Goal: Information Seeking & Learning: Learn about a topic

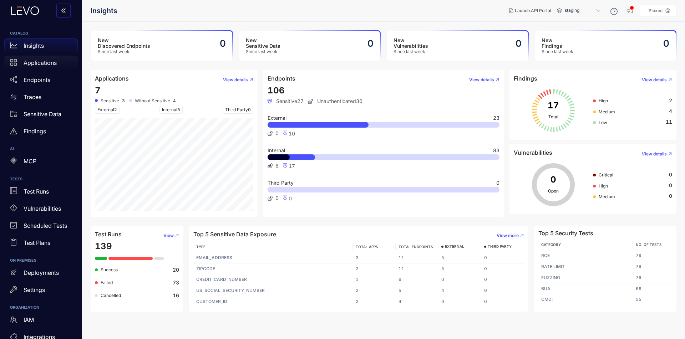
click at [42, 66] on p "Applications" at bounding box center [40, 63] width 33 height 6
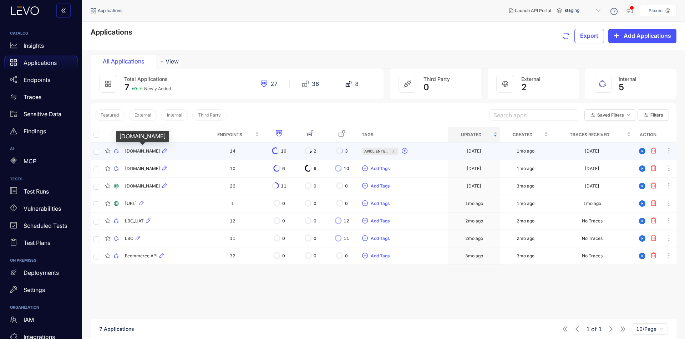
click at [128, 149] on span "[DOMAIN_NAME]" at bounding box center [142, 151] width 35 height 5
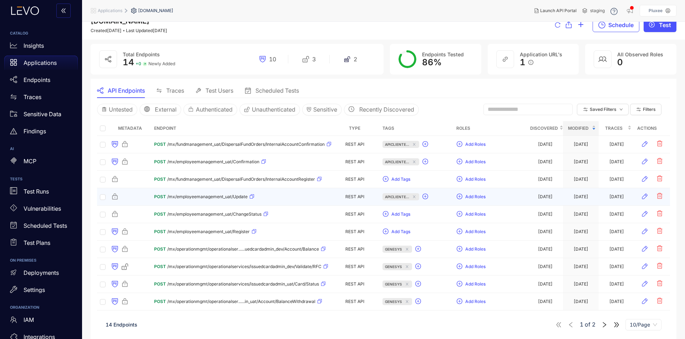
scroll to position [11, 0]
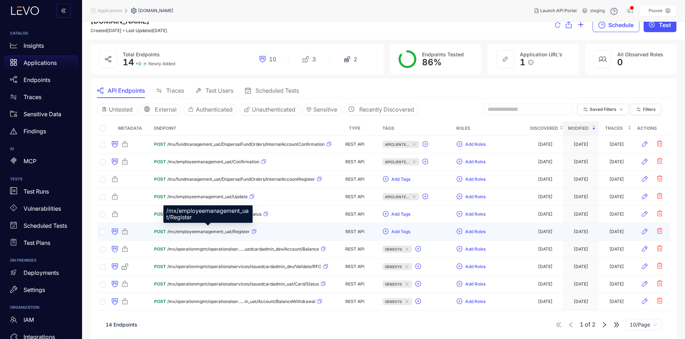
click at [184, 231] on span "/mx/employeemanagement_uat/Register" at bounding box center [208, 231] width 82 height 5
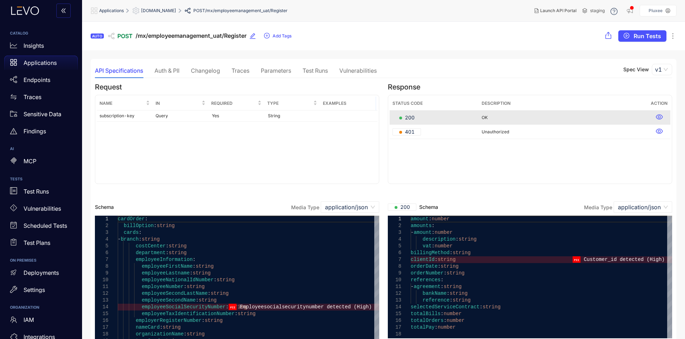
click at [173, 78] on div "Auth & PII" at bounding box center [166, 70] width 25 height 15
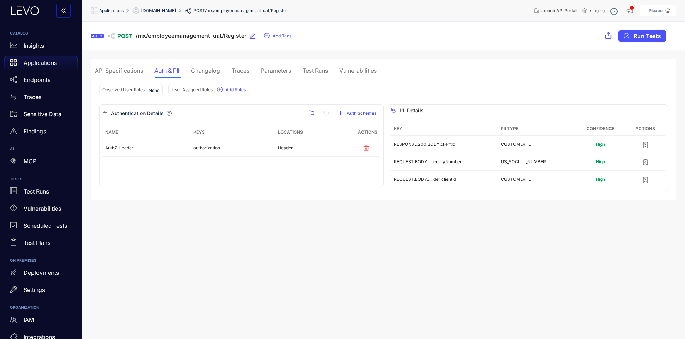
click at [312, 233] on section "AUTO POST /mx/employeemanagement_uat/Register Add Tags Run Tests API Specificat…" at bounding box center [383, 181] width 603 height 318
click at [133, 77] on div "API Specifications" at bounding box center [119, 70] width 48 height 15
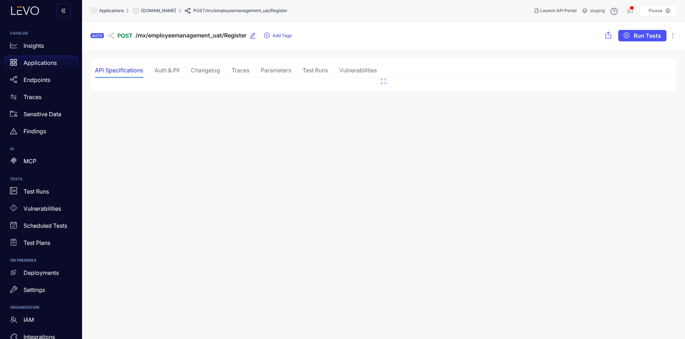
click at [204, 75] on div "Changelog" at bounding box center [205, 70] width 29 height 15
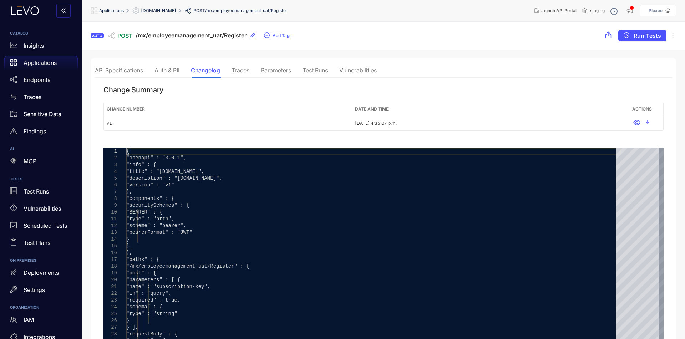
click at [240, 72] on div "Traces" at bounding box center [241, 70] width 18 height 6
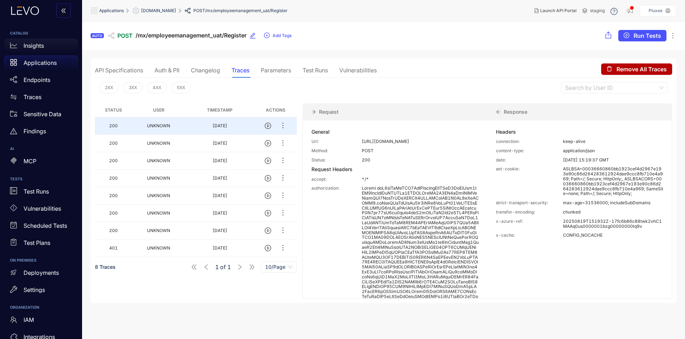
click at [54, 52] on div "Insights" at bounding box center [41, 46] width 74 height 14
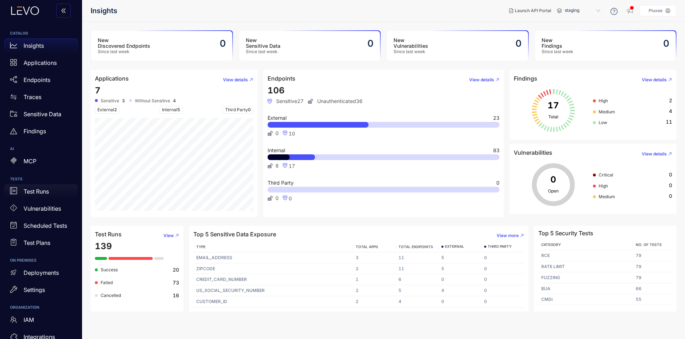
click at [56, 185] on div "Test Runs" at bounding box center [41, 191] width 74 height 14
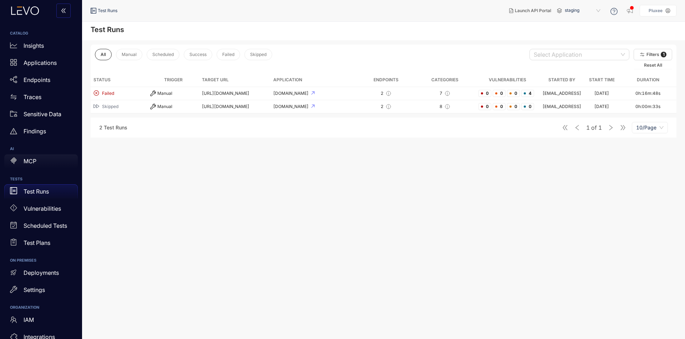
click at [61, 167] on div "MCP" at bounding box center [41, 161] width 74 height 14
